Goal: Navigation & Orientation: Locate item on page

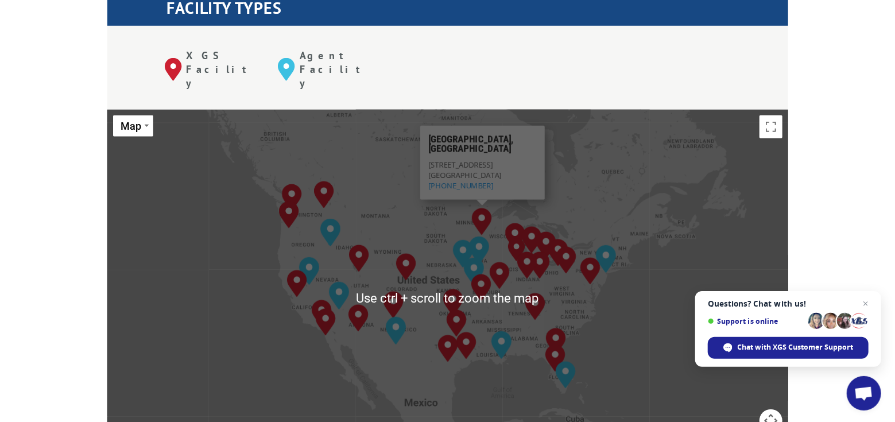
scroll to position [668, 0]
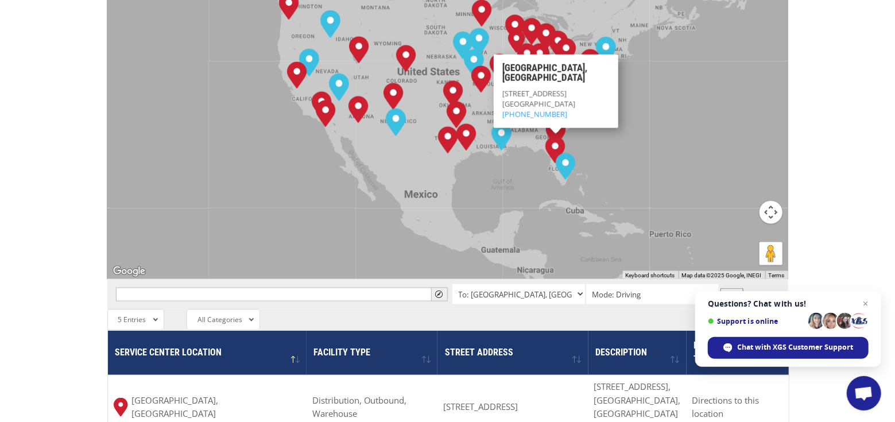
click at [771, 201] on button "Map camera controls" at bounding box center [770, 212] width 23 height 23
click at [742, 172] on button "Zoom in" at bounding box center [742, 183] width 23 height 23
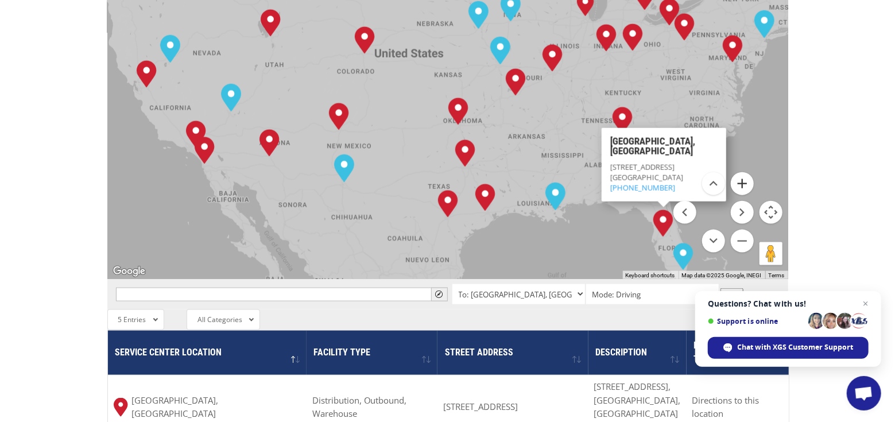
click at [742, 172] on button "Zoom in" at bounding box center [742, 183] width 23 height 23
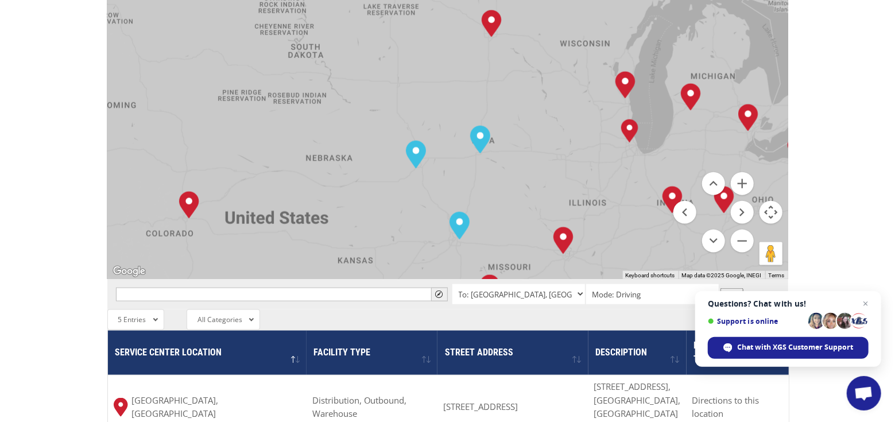
drag, startPoint x: 641, startPoint y: 62, endPoint x: 545, endPoint y: 270, distance: 228.8
click at [545, 270] on div "← Move left → Move right ↑ Move up ↓ Move down + Zoom in - Zoom out Home Jump l…" at bounding box center [447, 303] width 681 height 804
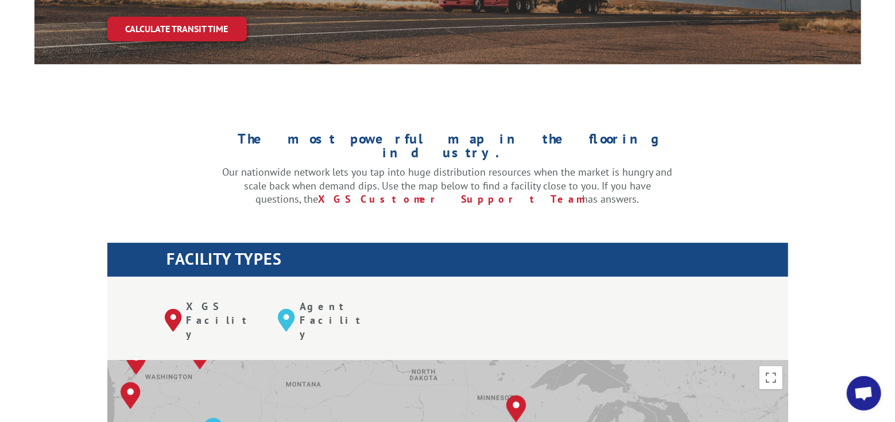
scroll to position [470, 0]
